Goal: Transaction & Acquisition: Download file/media

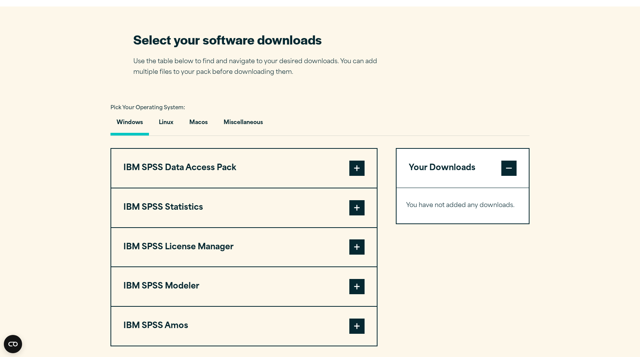
scroll to position [471, 0]
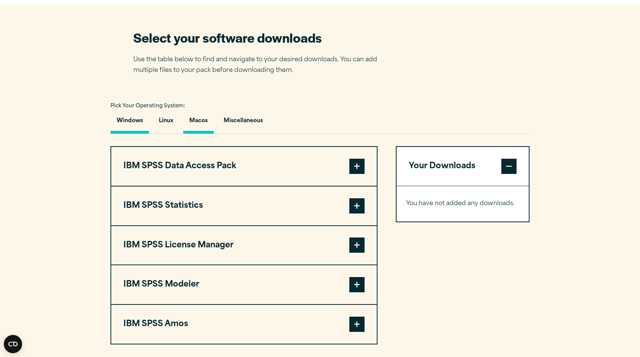
click at [204, 121] on button "Macos" at bounding box center [198, 123] width 30 height 22
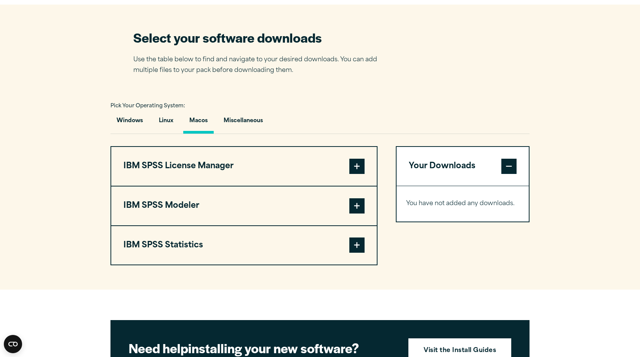
click at [172, 242] on button "IBM SPSS Statistics" at bounding box center [243, 245] width 265 height 39
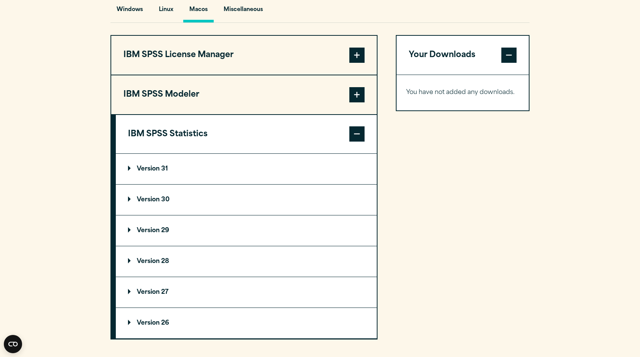
scroll to position [646, 0]
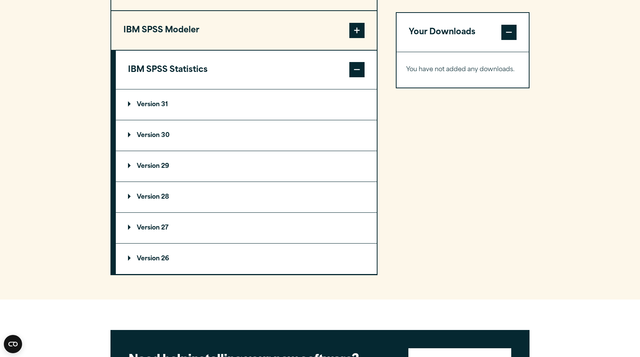
click at [142, 149] on summary "Version 30" at bounding box center [246, 135] width 261 height 30
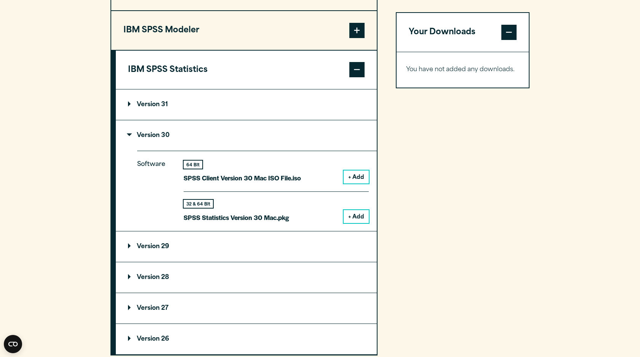
click at [360, 219] on button "+ Add" at bounding box center [356, 216] width 25 height 13
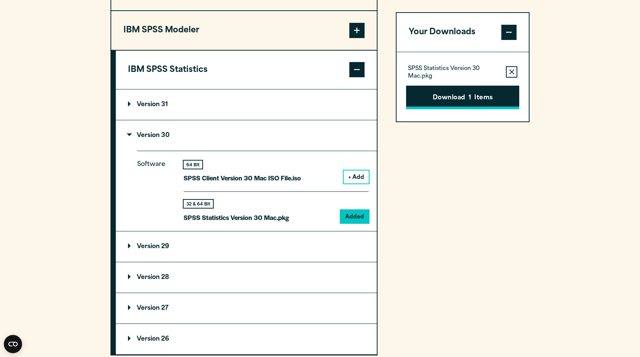
click at [446, 101] on button "Download 1 Items" at bounding box center [462, 98] width 113 height 24
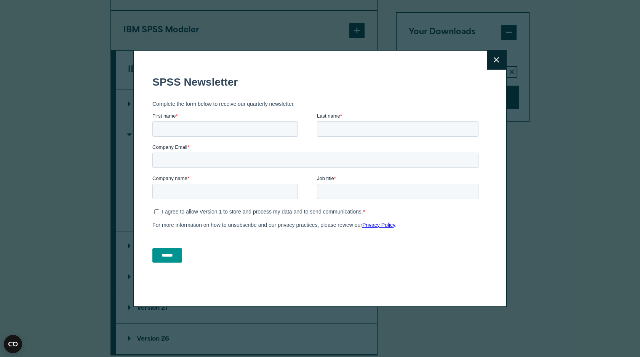
click at [493, 59] on button "Close" at bounding box center [496, 60] width 19 height 19
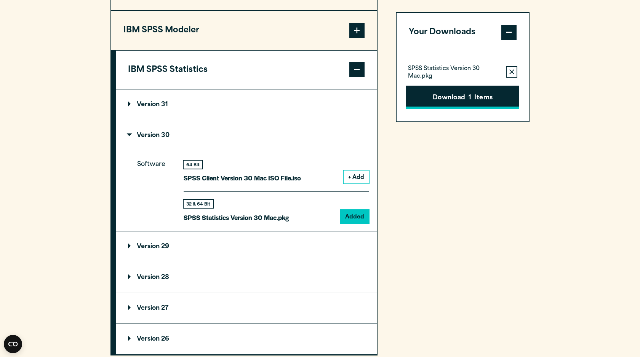
click at [437, 102] on button "Download 1 Items" at bounding box center [462, 98] width 113 height 24
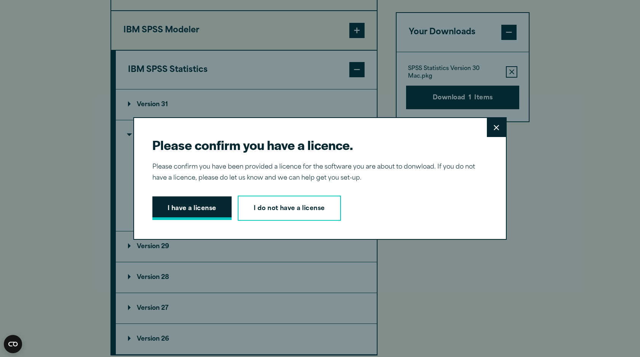
click at [204, 218] on button "I have a license" at bounding box center [191, 209] width 79 height 24
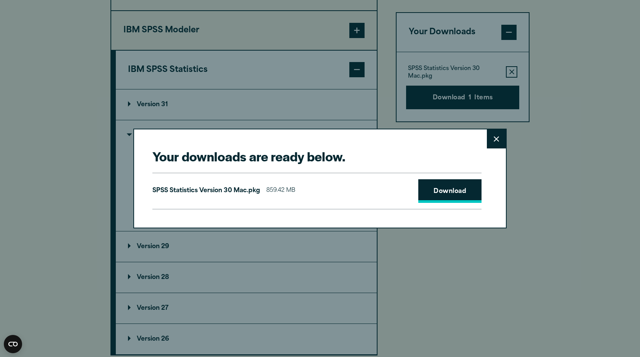
click at [423, 189] on link "Download" at bounding box center [449, 191] width 63 height 24
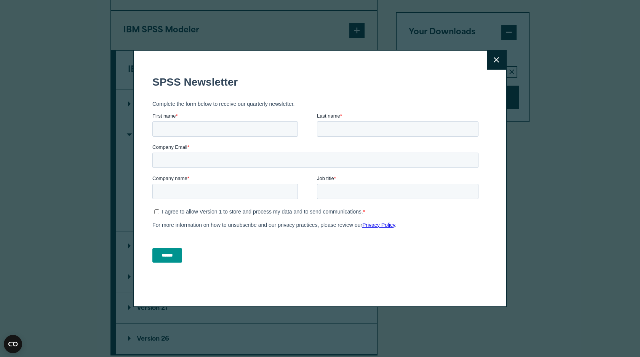
click at [496, 57] on button "Close" at bounding box center [496, 60] width 19 height 19
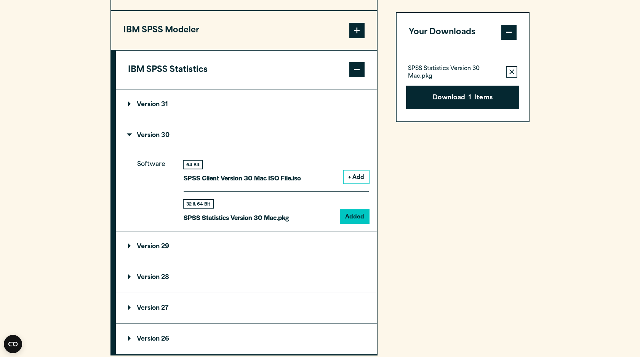
click at [523, 281] on div "Your Downloads SPSS Statistics Version 30 Mac.pkg Remove this item from your so…" at bounding box center [463, 163] width 134 height 385
